Goal: Download file/media

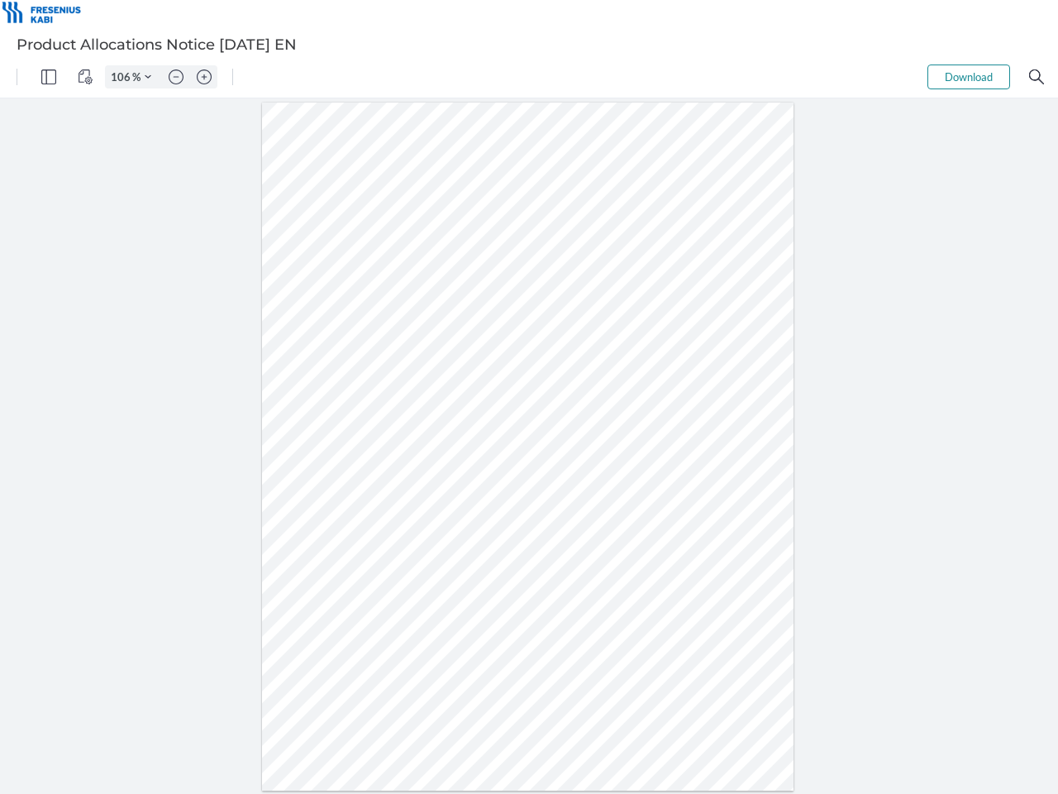
click at [49, 77] on img "Panel" at bounding box center [48, 76] width 15 height 15
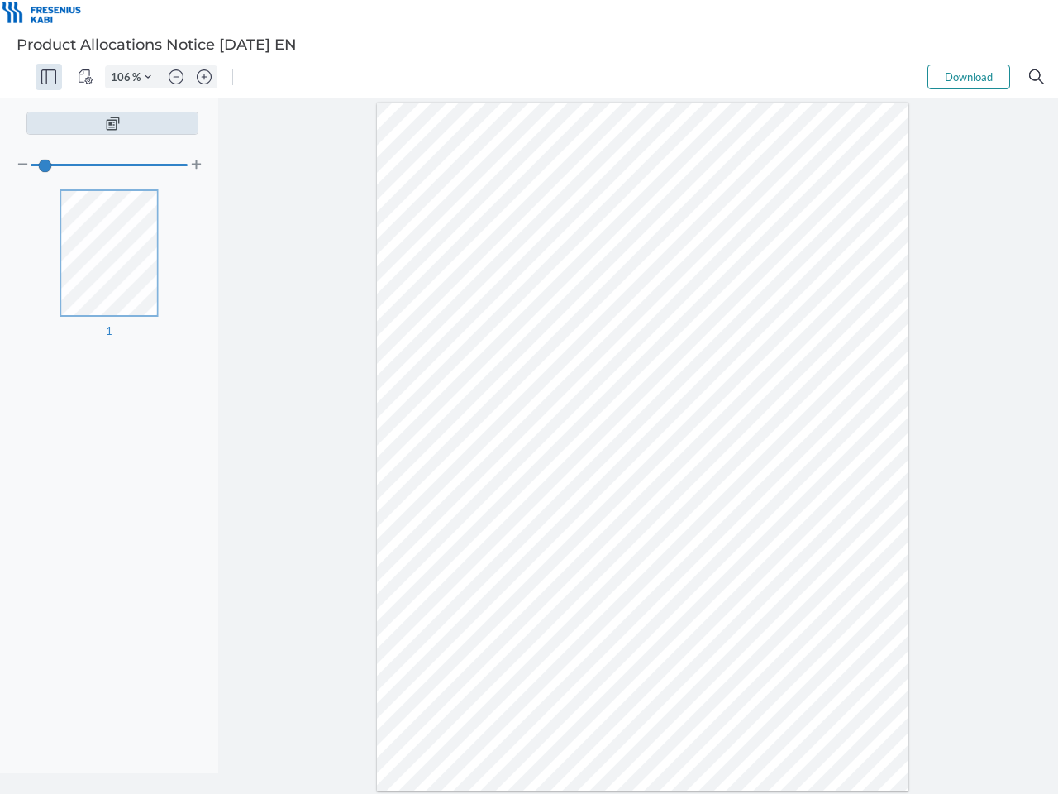
click at [85, 77] on img "View Controls" at bounding box center [85, 76] width 15 height 15
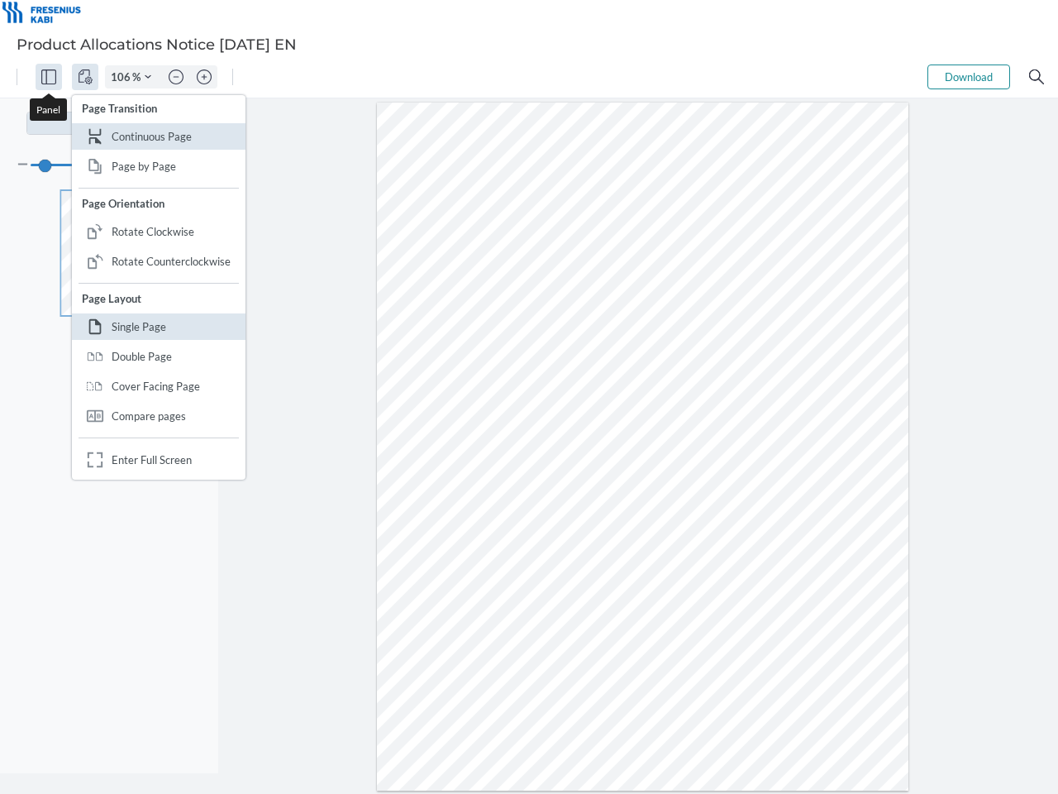
click at [123, 77] on input "106" at bounding box center [119, 76] width 26 height 15
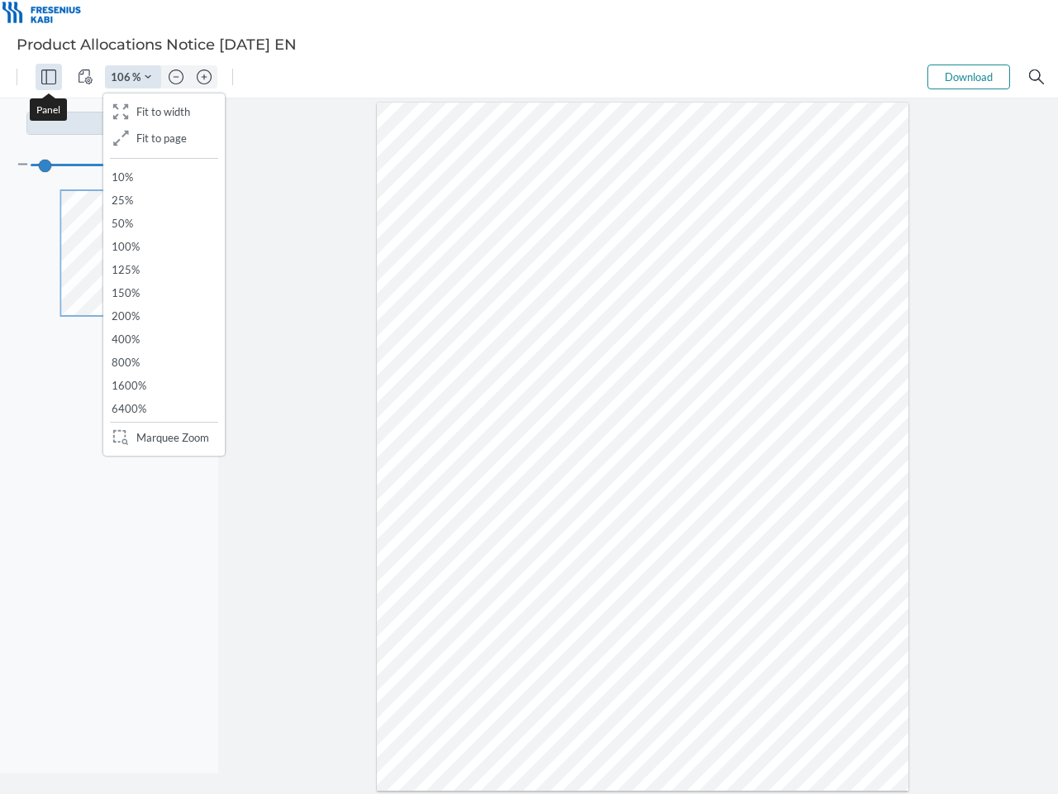
click at [148, 77] on img "Zoom Controls" at bounding box center [148, 77] width 7 height 7
click at [176, 77] on img "Zoom out" at bounding box center [176, 76] width 15 height 15
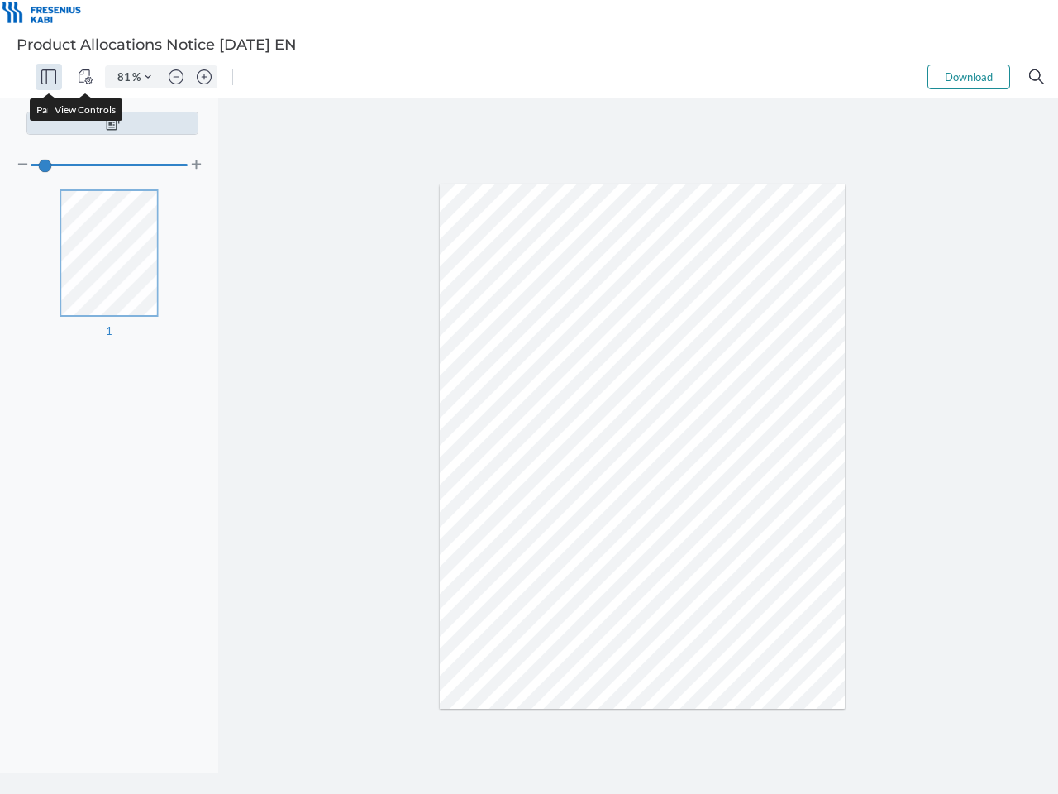
click at [204, 77] on img "Zoom in" at bounding box center [204, 76] width 15 height 15
type input "106"
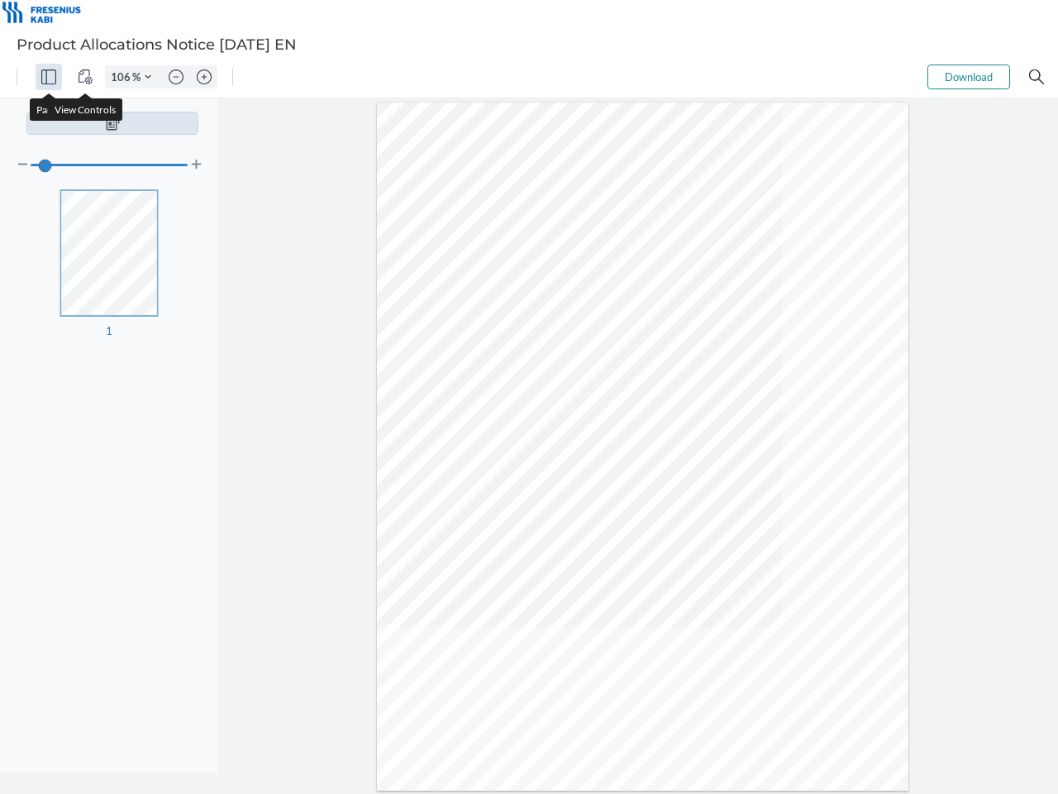
click at [969, 77] on button "Download" at bounding box center [969, 76] width 83 height 25
click at [1037, 77] on img "Search" at bounding box center [1036, 76] width 15 height 15
